Goal: Check status

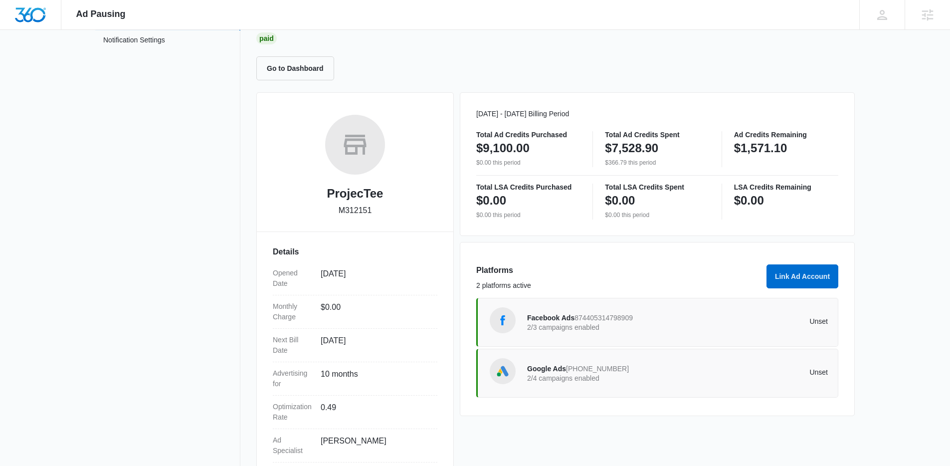
scroll to position [81, 0]
